Goal: Information Seeking & Learning: Check status

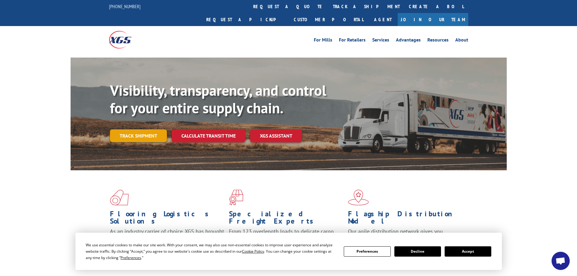
click at [147, 129] on link "Track shipment" at bounding box center [138, 135] width 57 height 13
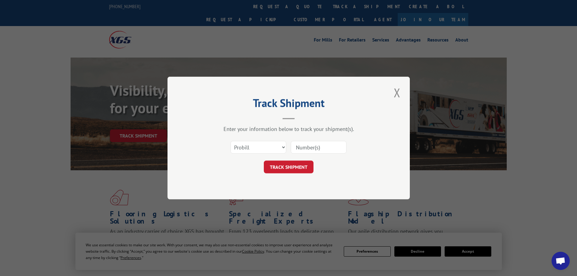
click at [303, 147] on input at bounding box center [319, 147] width 56 height 13
paste input "16754495"
type input "16754495"
click at [288, 168] on button "TRACK SHIPMENT" at bounding box center [289, 166] width 50 height 13
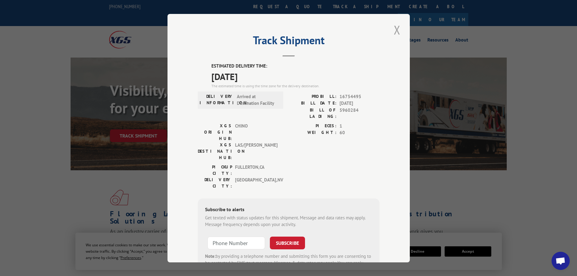
click at [394, 27] on button "Close modal" at bounding box center [397, 29] width 10 height 17
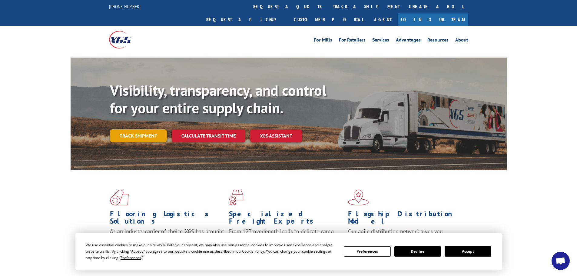
click at [152, 129] on link "Track shipment" at bounding box center [138, 135] width 57 height 13
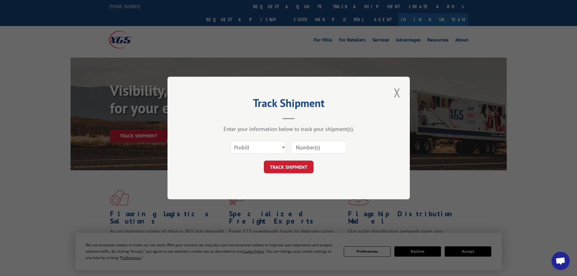
click at [297, 146] on input at bounding box center [319, 147] width 56 height 13
paste input "16754495"
type input "16754495"
click at [302, 166] on button "TRACK SHIPMENT" at bounding box center [289, 166] width 50 height 13
